Goal: Task Accomplishment & Management: Complete application form

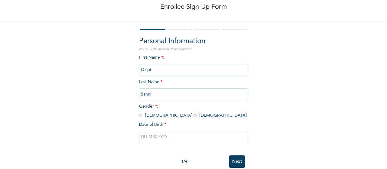
scroll to position [31, 0]
click at [142, 115] on span "Gender * : [DEMOGRAPHIC_DATA] [DEMOGRAPHIC_DATA]" at bounding box center [193, 110] width 108 height 13
click at [139, 116] on input "radio" at bounding box center [140, 115] width 3 height 6
radio input "true"
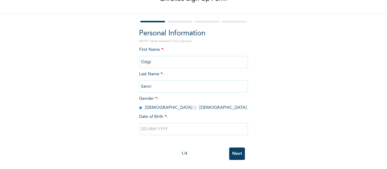
click at [154, 125] on input "text" at bounding box center [193, 129] width 109 height 12
select select "8"
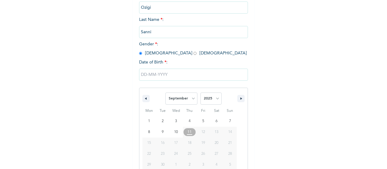
scroll to position [106, 0]
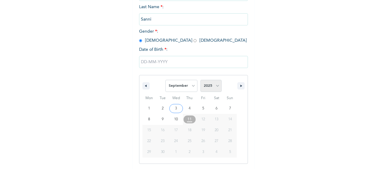
click at [214, 85] on select "2025 2024 2023 2022 2021 2020 2019 2018 2017 2016 2015 2014 2013 2012 2011 2010…" at bounding box center [210, 86] width 21 height 12
select select "1986"
click at [200, 80] on select "2025 2024 2023 2022 2021 2020 2019 2018 2017 2016 2015 2014 2013 2012 2011 2010…" at bounding box center [210, 86] width 21 height 12
click at [191, 87] on select "January February March April May June July August September October November De…" at bounding box center [181, 86] width 32 height 12
select select "11"
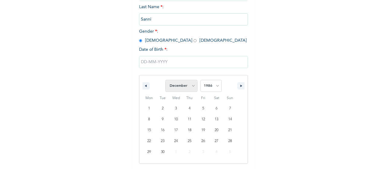
click at [165, 80] on select "January February March April May June July August September October November De…" at bounding box center [181, 86] width 32 height 12
type input "[DATE]"
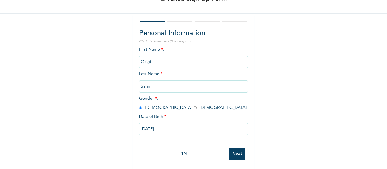
click at [236, 151] on input "Next" at bounding box center [237, 154] width 16 height 12
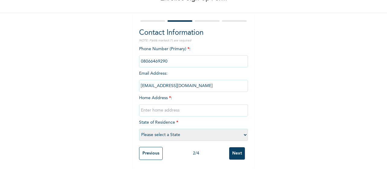
click at [170, 107] on input "text" at bounding box center [193, 110] width 109 height 12
click at [242, 131] on select "Please select a State [PERSON_NAME] (FCT) [PERSON_NAME] Ibom [GEOGRAPHIC_DATA] …" at bounding box center [193, 135] width 109 height 12
click at [283, 70] on div "Enrollee Sign-Up Form Contact Information NOTE: Fields marked (*) are required …" at bounding box center [193, 64] width 387 height 209
click at [210, 104] on input "text" at bounding box center [193, 110] width 109 height 12
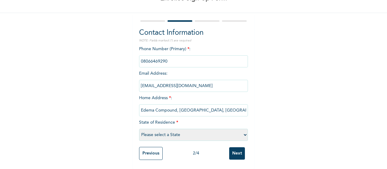
type input "Edema Compound, [GEOGRAPHIC_DATA], [GEOGRAPHIC_DATA], Tafa LGA."
